Goal: Find specific fact: Find specific fact

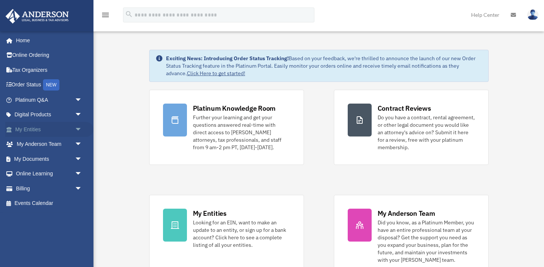
click at [61, 128] on link "My Entities arrow_drop_down" at bounding box center [49, 129] width 88 height 15
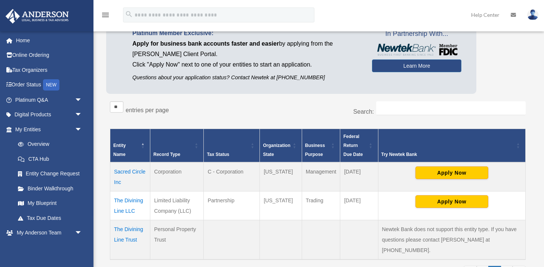
scroll to position [59, 0]
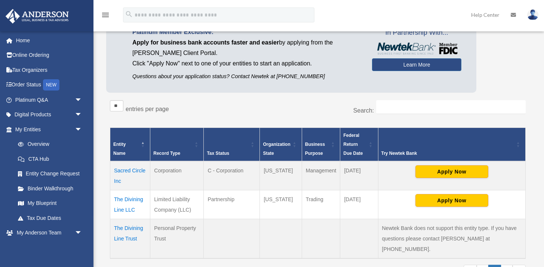
click at [135, 169] on td "Sacred Circle Inc" at bounding box center [130, 175] width 40 height 29
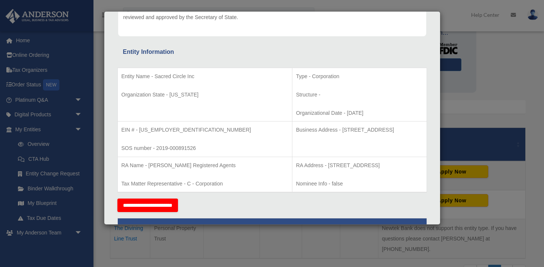
scroll to position [114, 0]
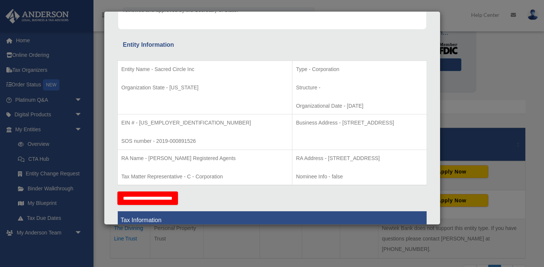
drag, startPoint x: 291, startPoint y: 123, endPoint x: 403, endPoint y: 118, distance: 112.1
click at [403, 118] on p "Business Address - [STREET_ADDRESS]" at bounding box center [359, 122] width 127 height 9
drag, startPoint x: 393, startPoint y: 119, endPoint x: 291, endPoint y: 119, distance: 102.4
click at [296, 119] on p "Business Address - [STREET_ADDRESS]" at bounding box center [359, 122] width 127 height 9
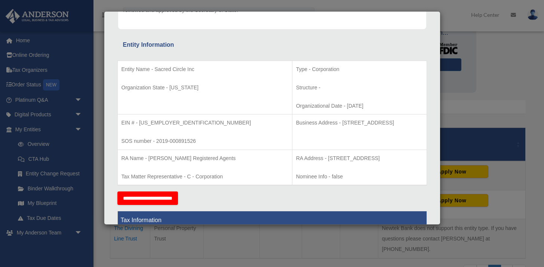
copy p "[STREET_ADDRESS]"
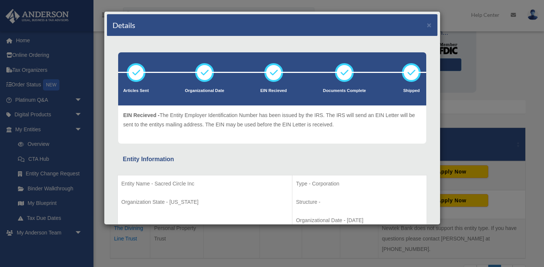
scroll to position [0, 0]
click at [428, 26] on button "×" at bounding box center [429, 25] width 5 height 8
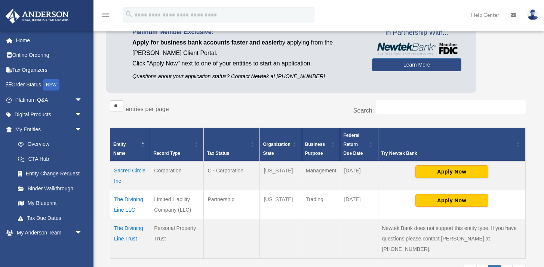
click at [129, 200] on td "The Divining Line LLC" at bounding box center [130, 204] width 40 height 29
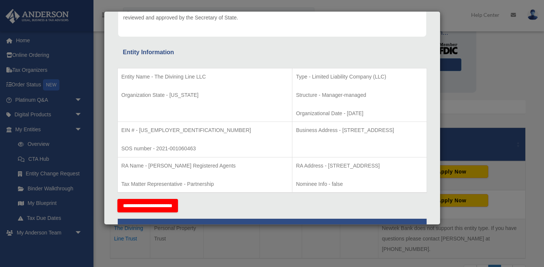
scroll to position [106, 0]
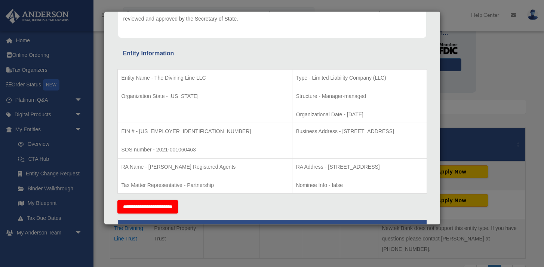
drag, startPoint x: 381, startPoint y: 130, endPoint x: 286, endPoint y: 128, distance: 95.3
click at [296, 128] on p "Business Address - [STREET_ADDRESS]" at bounding box center [359, 131] width 127 height 9
copy p "[STREET_ADDRESS]"
click at [318, 142] on td "Business Address - 1718 Capitol Ave., Cheyenne, Wy 82001" at bounding box center [359, 140] width 134 height 35
